Goal: Task Accomplishment & Management: Manage account settings

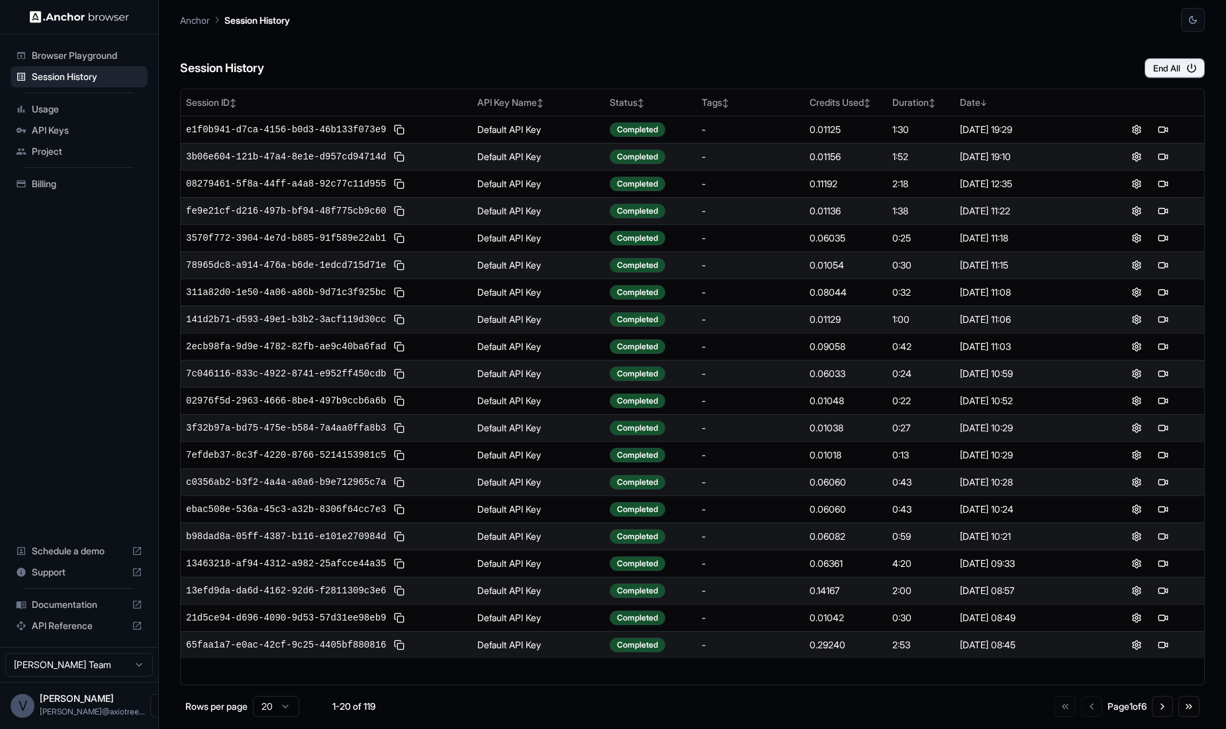
click at [42, 189] on span "Billing" at bounding box center [87, 183] width 111 height 13
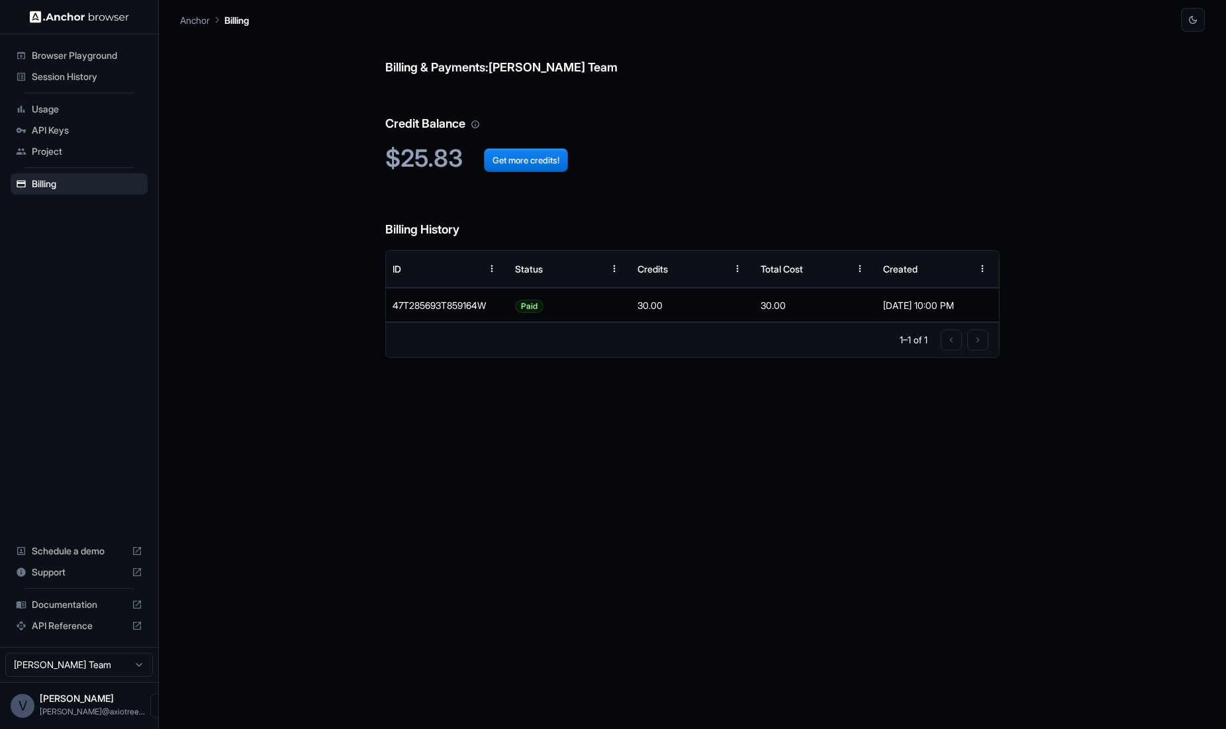
click at [62, 81] on span "Session History" at bounding box center [87, 76] width 111 height 13
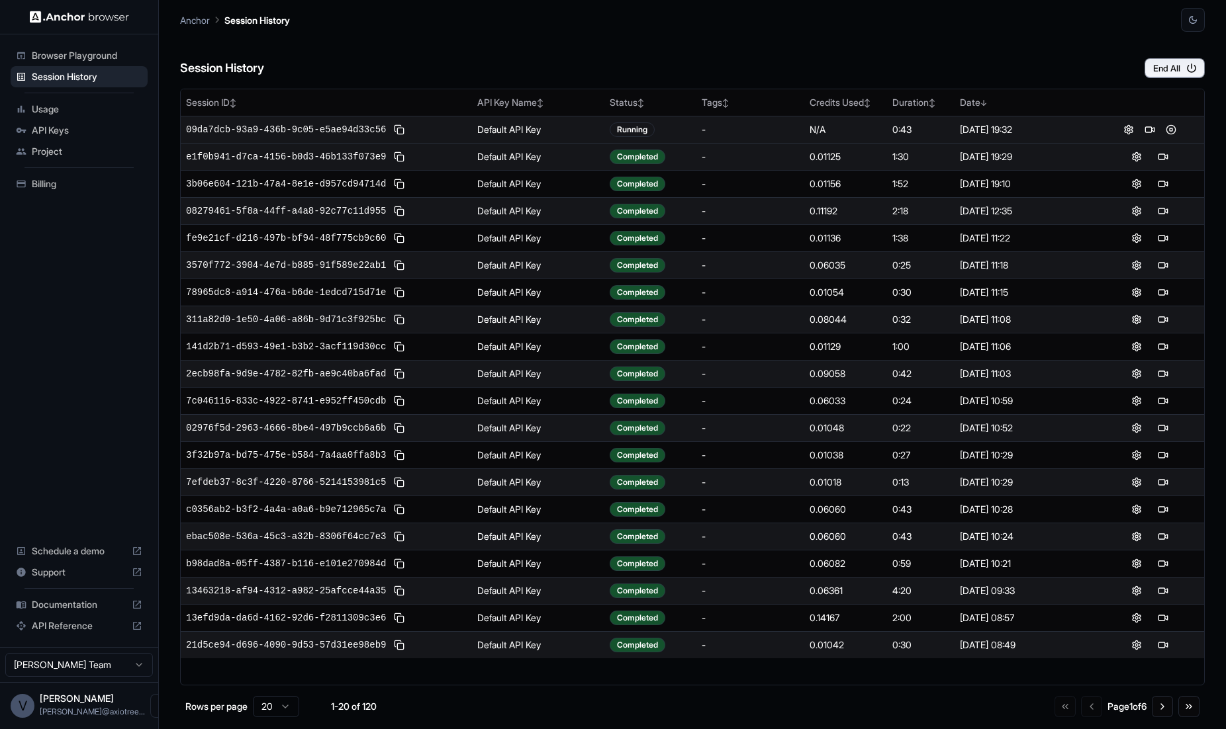
click at [328, 122] on div "09da7dcb-93a9-436b-9c05-e5ae94d33c56" at bounding box center [326, 130] width 281 height 16
click at [1171, 129] on button at bounding box center [1171, 130] width 16 height 16
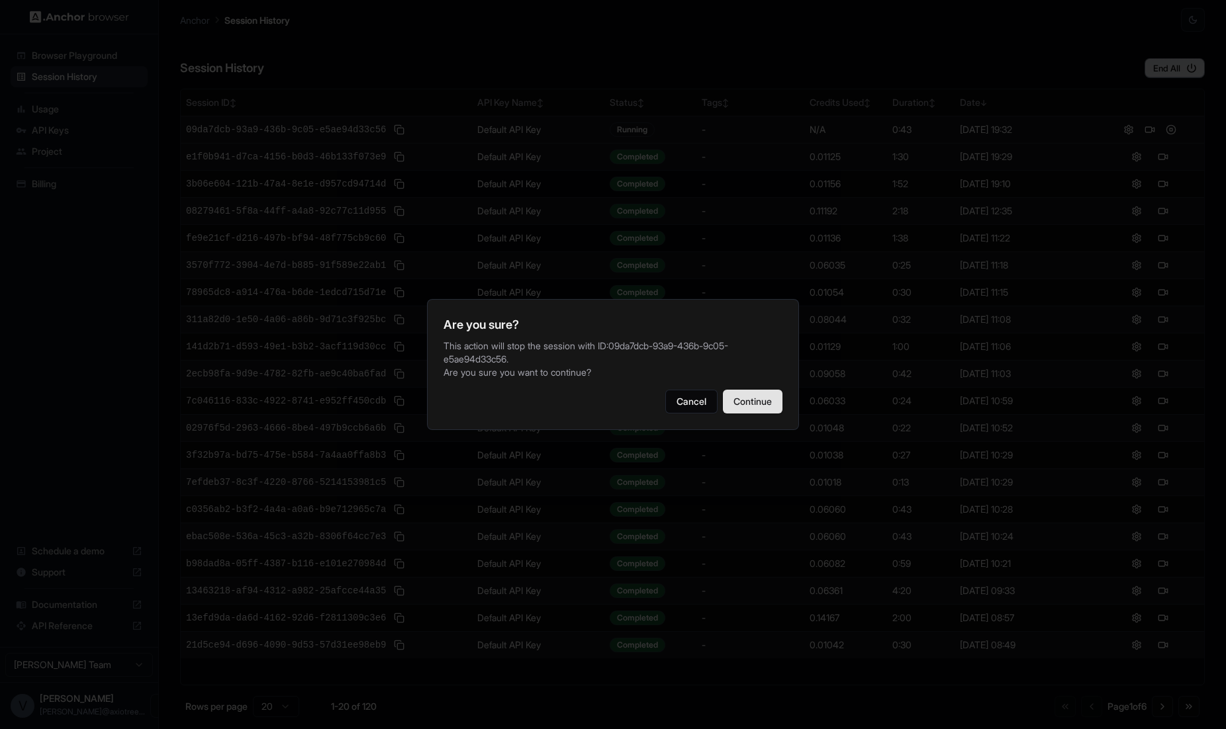
click at [764, 400] on button "Continue" at bounding box center [753, 402] width 60 height 24
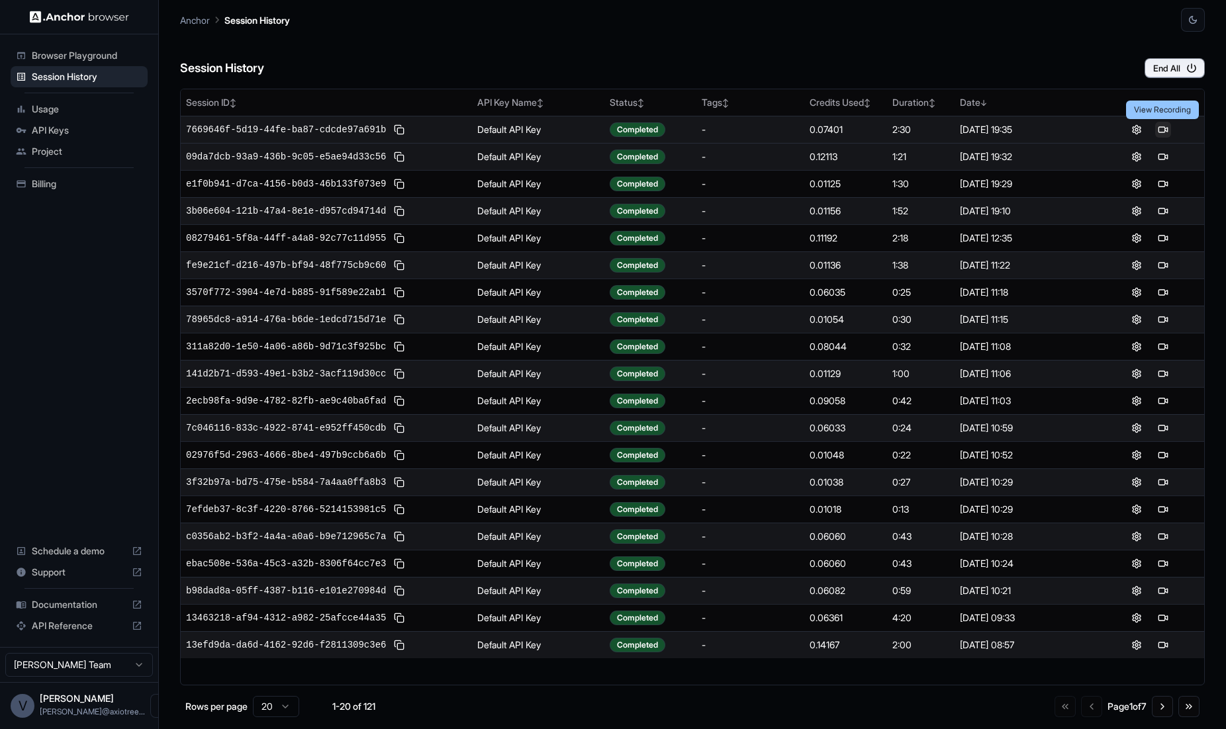
click at [1164, 126] on button at bounding box center [1163, 130] width 16 height 16
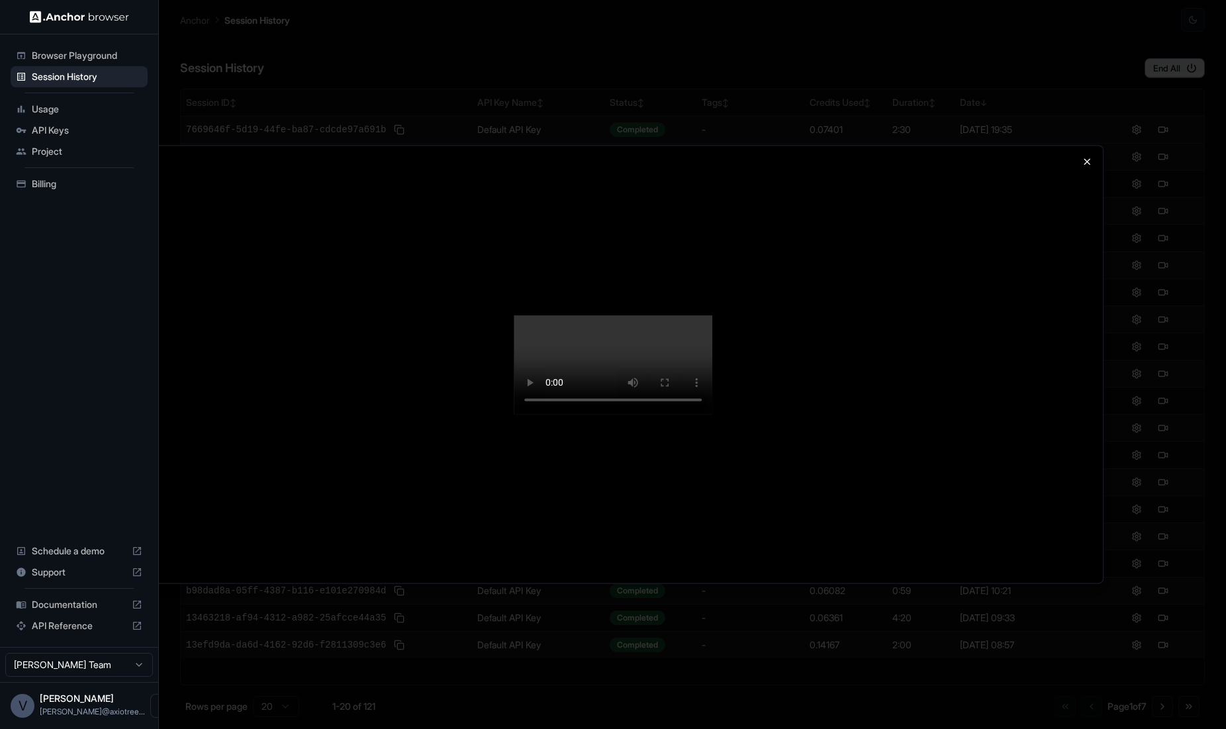
click at [1083, 156] on icon "button" at bounding box center [1086, 161] width 11 height 11
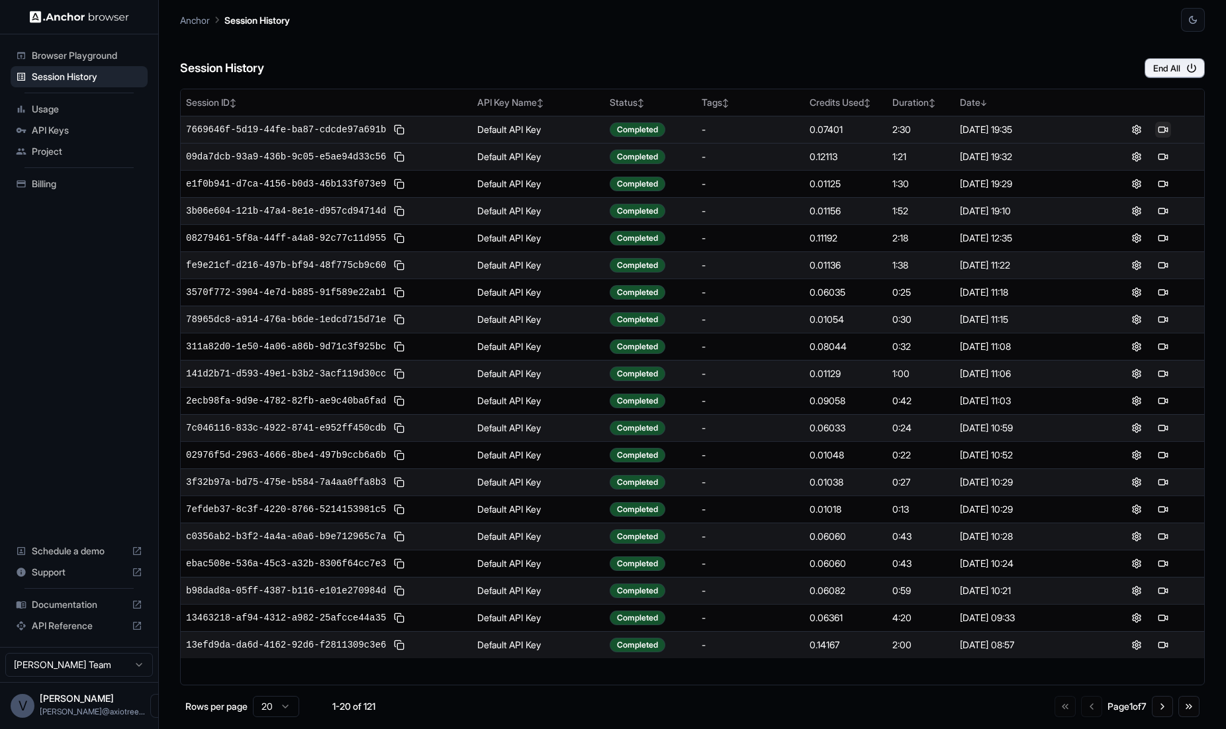
click at [1163, 131] on button at bounding box center [1163, 130] width 16 height 16
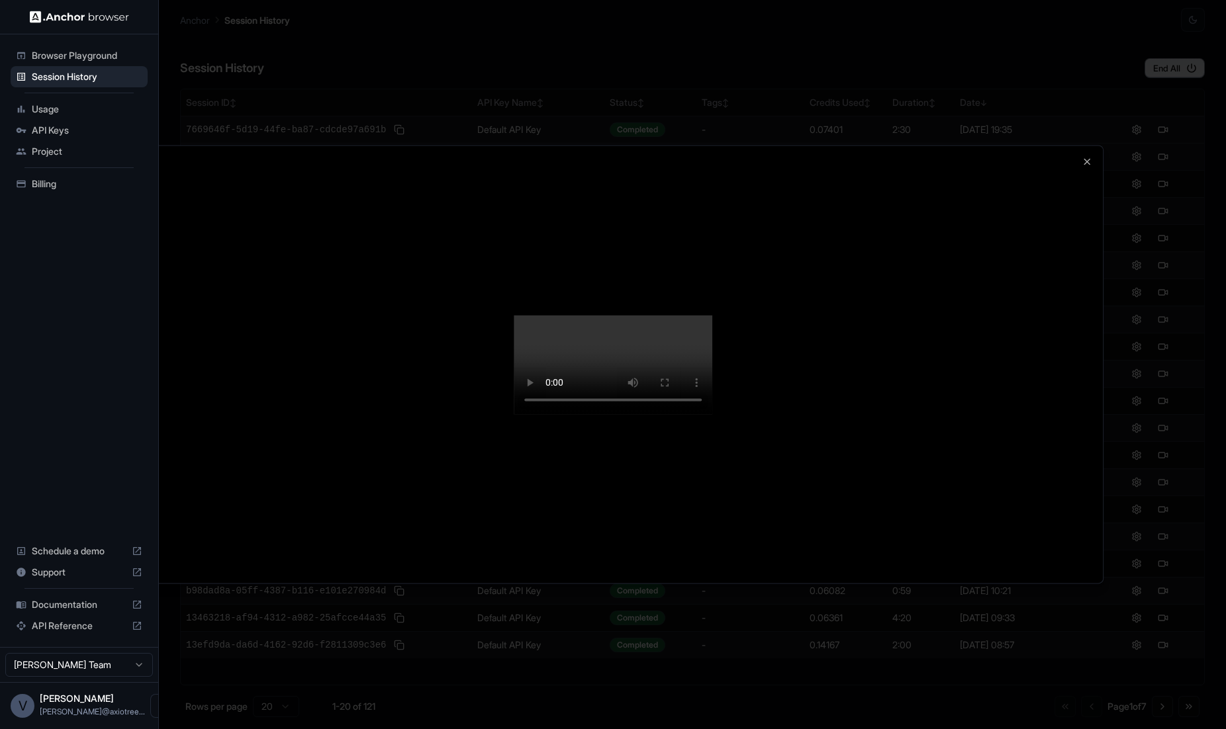
click at [514, 414] on video at bounding box center [613, 364] width 199 height 99
click at [619, 414] on video at bounding box center [613, 364] width 199 height 99
click at [664, 414] on video at bounding box center [613, 364] width 199 height 99
click at [712, 414] on video at bounding box center [613, 364] width 199 height 99
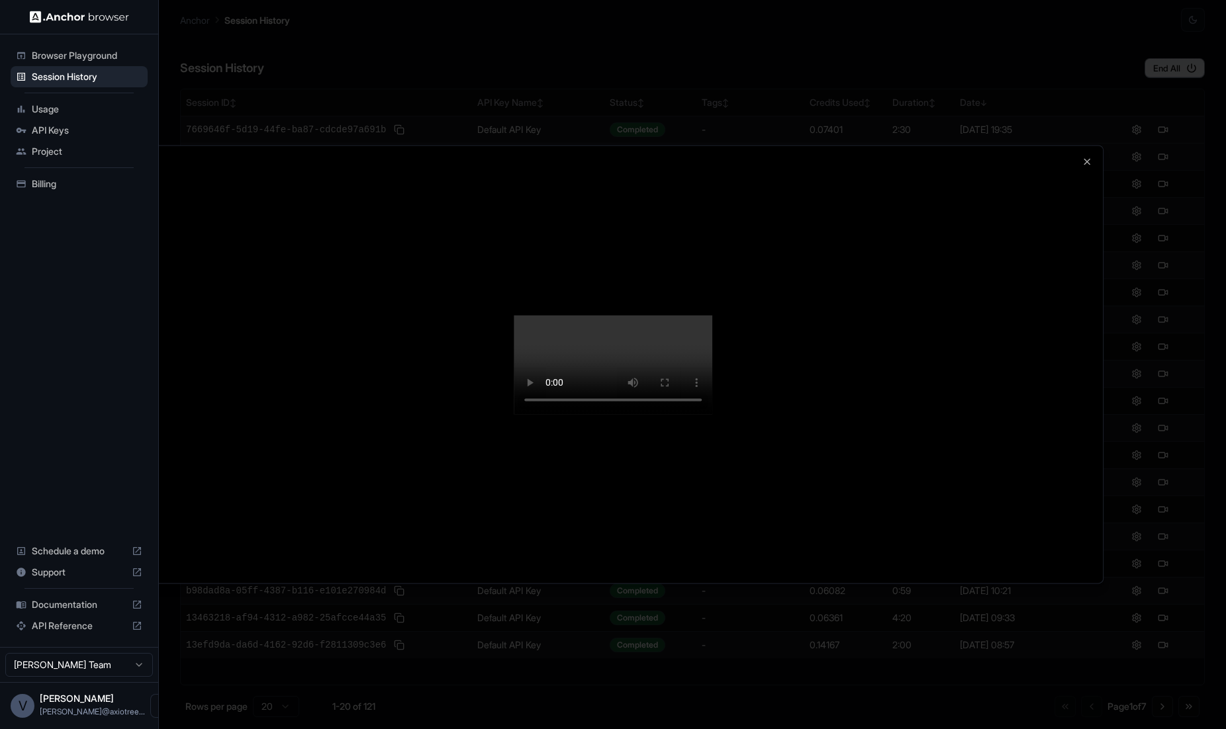
click at [712, 414] on video at bounding box center [613, 364] width 199 height 99
click at [1086, 159] on icon "button" at bounding box center [1086, 161] width 5 height 5
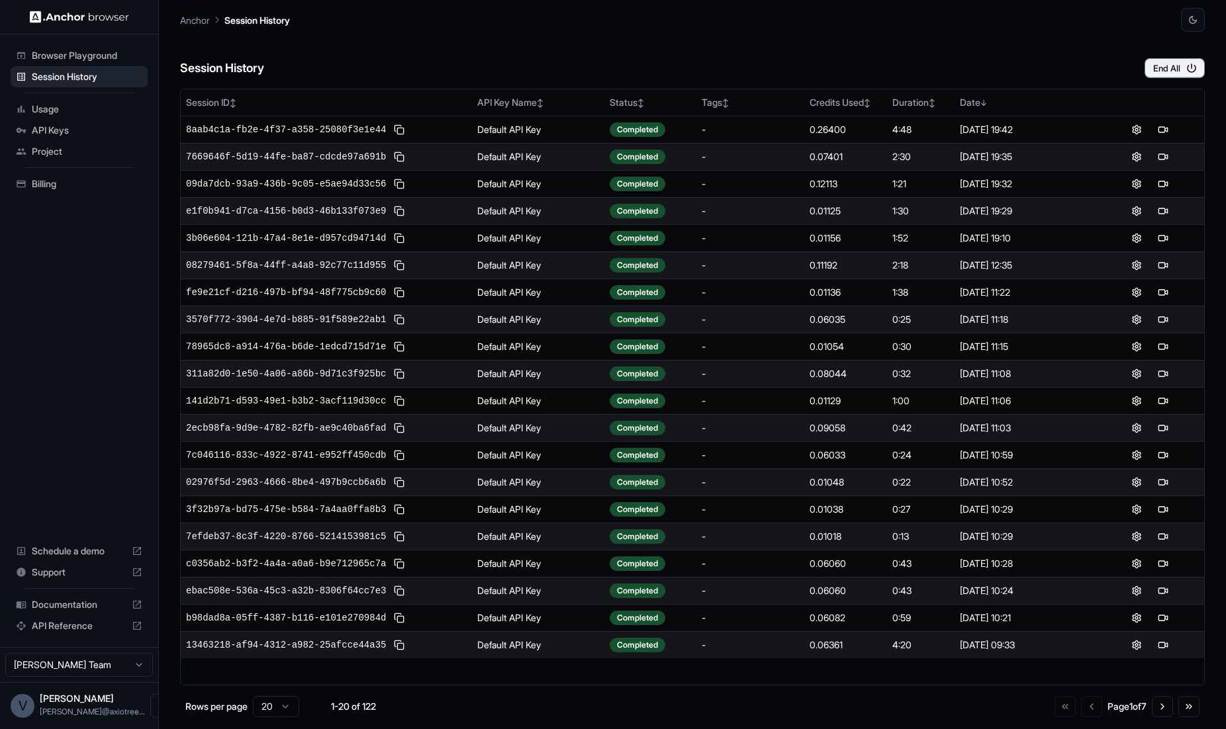
click at [922, 66] on div "Session History End All" at bounding box center [692, 55] width 1024 height 46
click at [837, 68] on div "Session History End All" at bounding box center [692, 55] width 1024 height 46
